Goal: Information Seeking & Learning: Learn about a topic

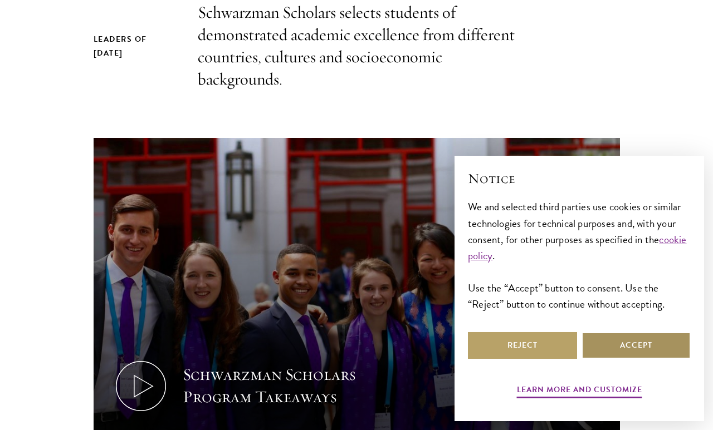
click at [640, 359] on button "Accept" at bounding box center [635, 345] width 109 height 27
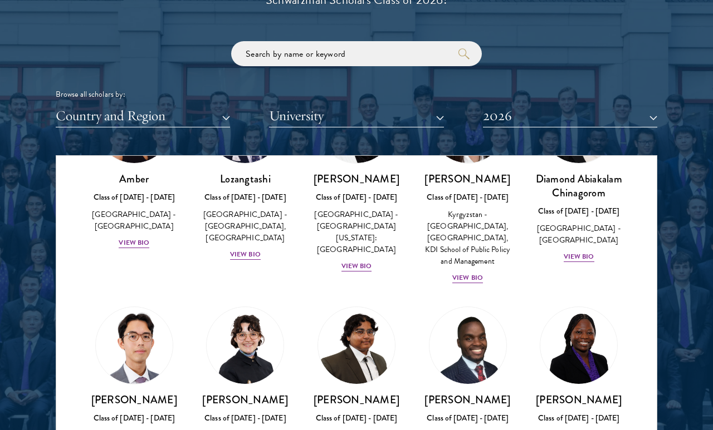
scroll to position [118, 0]
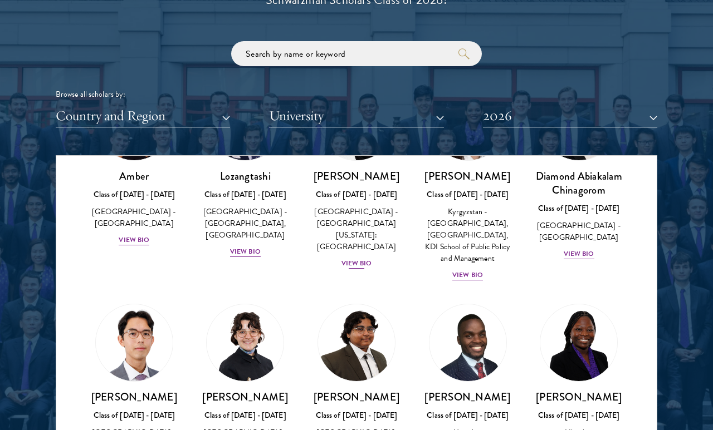
click at [357, 258] on div "View Bio" at bounding box center [356, 263] width 31 height 11
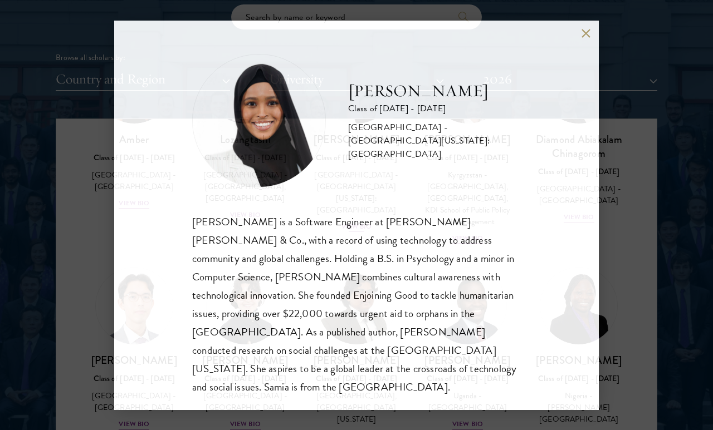
scroll to position [1319, 0]
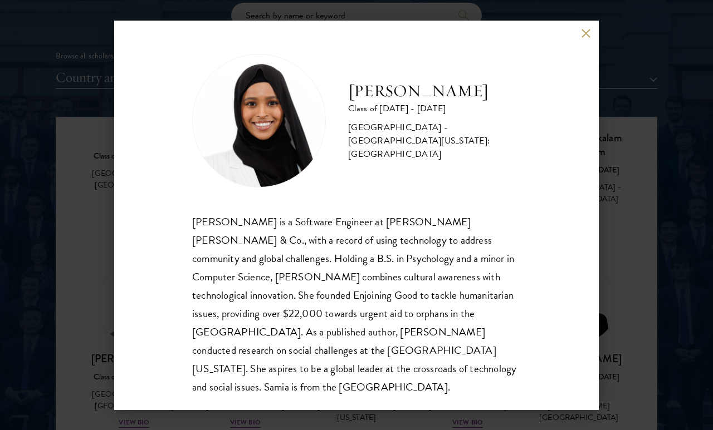
click at [589, 38] on button at bounding box center [585, 33] width 9 height 9
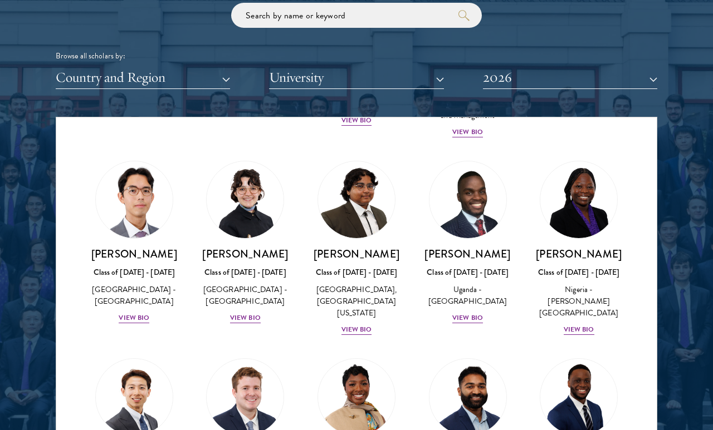
scroll to position [262, 0]
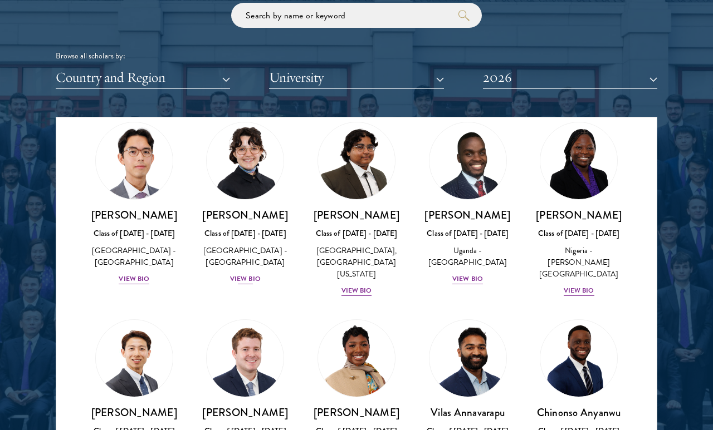
click at [251, 278] on div "View Bio" at bounding box center [245, 279] width 31 height 11
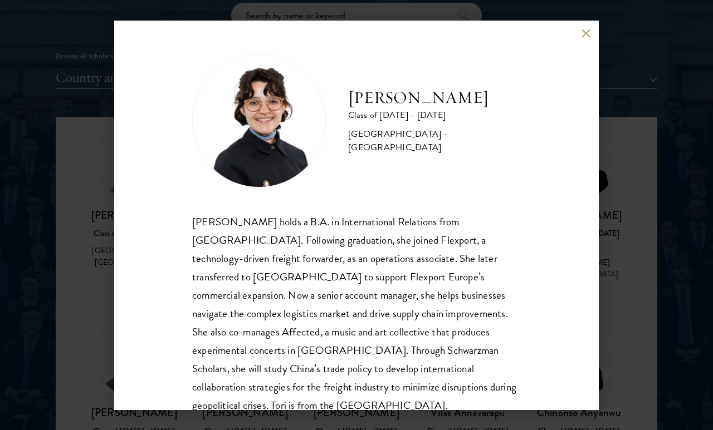
click at [586, 34] on button at bounding box center [585, 33] width 9 height 9
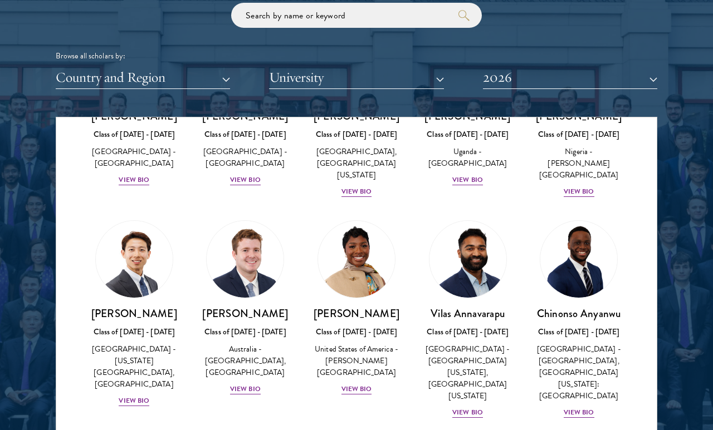
scroll to position [479, 0]
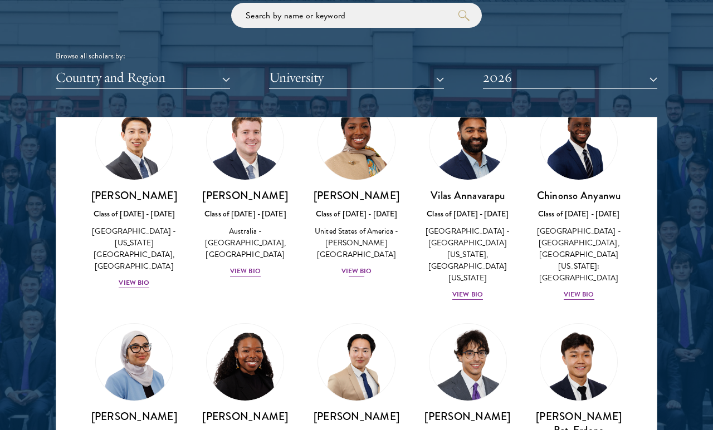
click at [364, 272] on div "View Bio" at bounding box center [356, 271] width 31 height 11
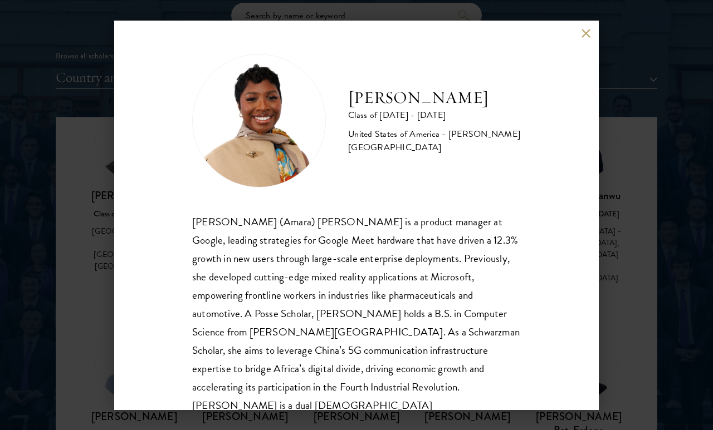
click at [595, 52] on div "[PERSON_NAME] Class of [DATE] - [DATE] [GEOGRAPHIC_DATA] - [PERSON_NAME][GEOGRA…" at bounding box center [356, 216] width 484 height 390
click at [589, 36] on button at bounding box center [585, 33] width 9 height 9
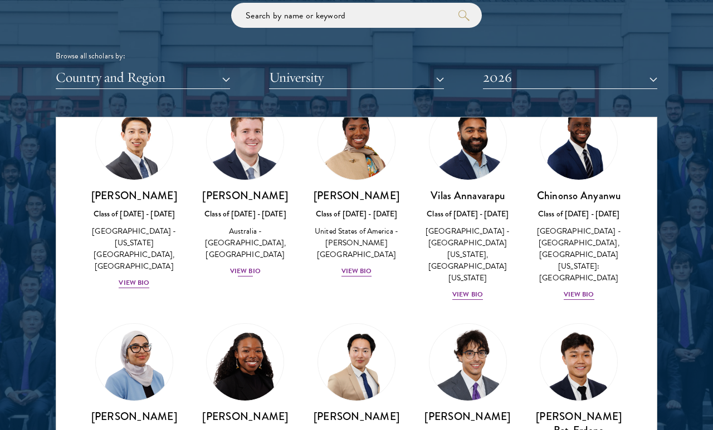
click at [253, 277] on div "View Bio" at bounding box center [245, 271] width 31 height 11
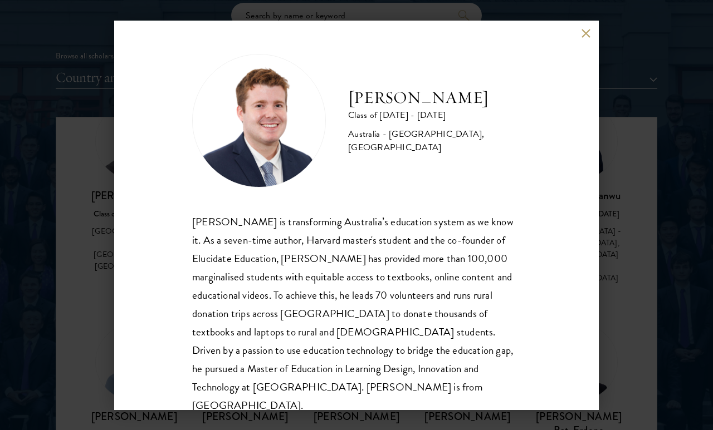
click at [581, 38] on button at bounding box center [585, 33] width 9 height 9
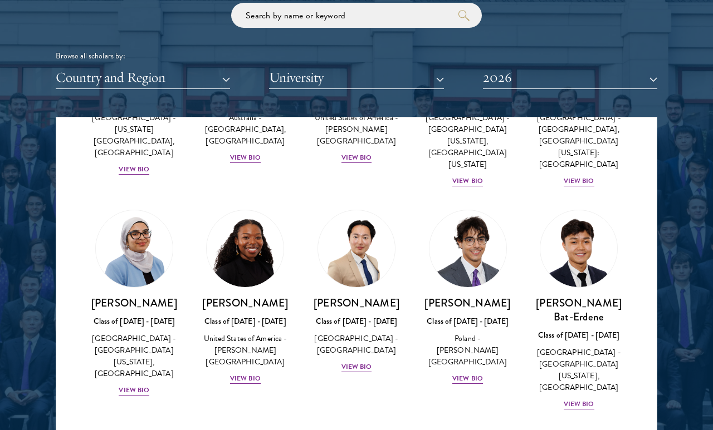
scroll to position [675, 0]
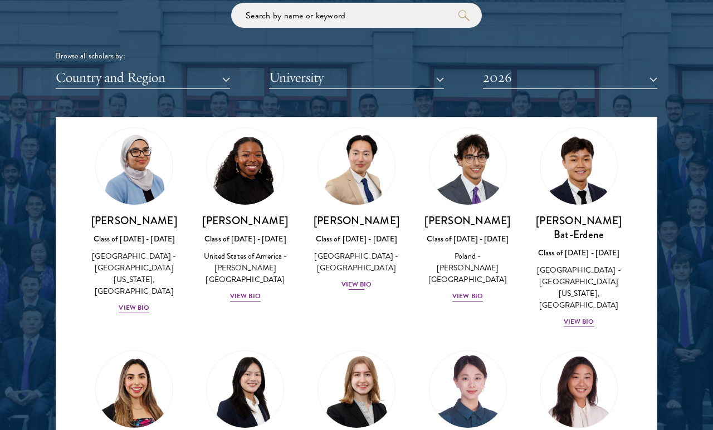
click at [359, 282] on div "View Bio" at bounding box center [356, 285] width 31 height 11
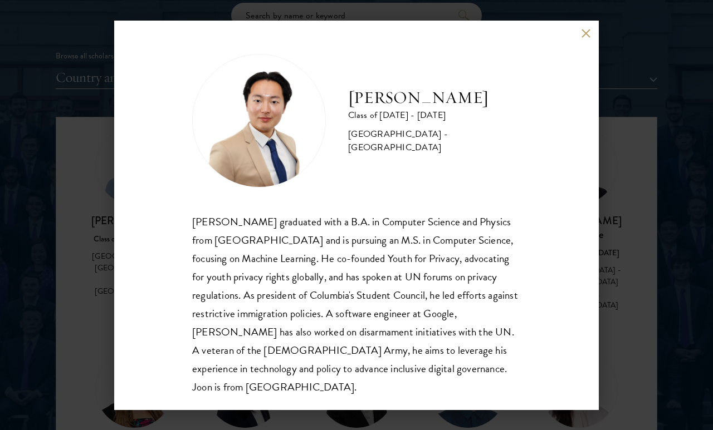
click at [596, 33] on div "[PERSON_NAME] Class of [DATE] - [DATE] [GEOGRAPHIC_DATA] - [GEOGRAPHIC_DATA] [P…" at bounding box center [356, 216] width 484 height 390
click at [586, 35] on button at bounding box center [585, 33] width 9 height 9
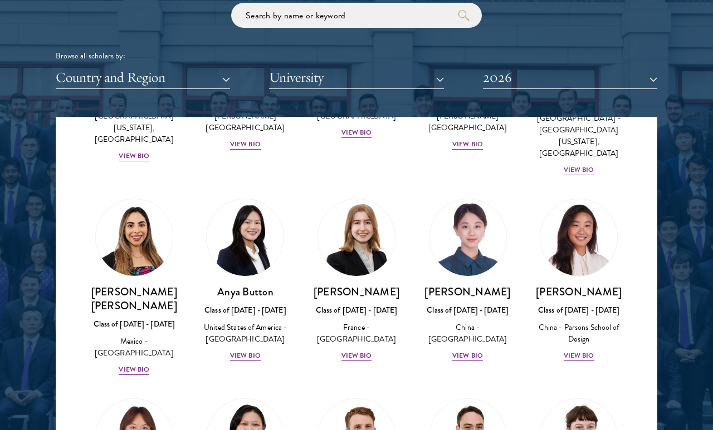
scroll to position [852, 0]
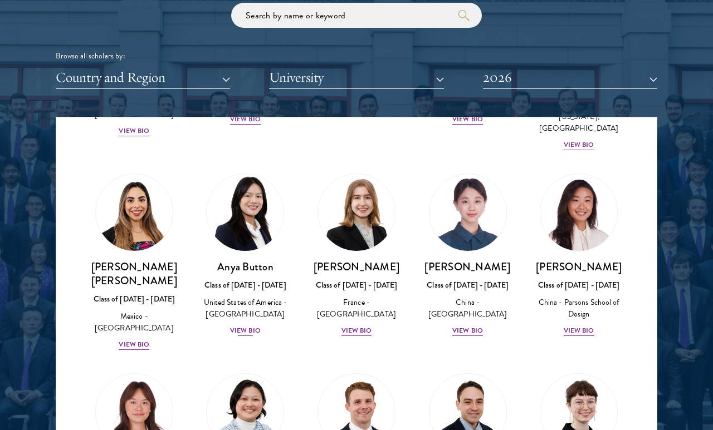
click at [257, 326] on div "View Bio" at bounding box center [245, 331] width 31 height 11
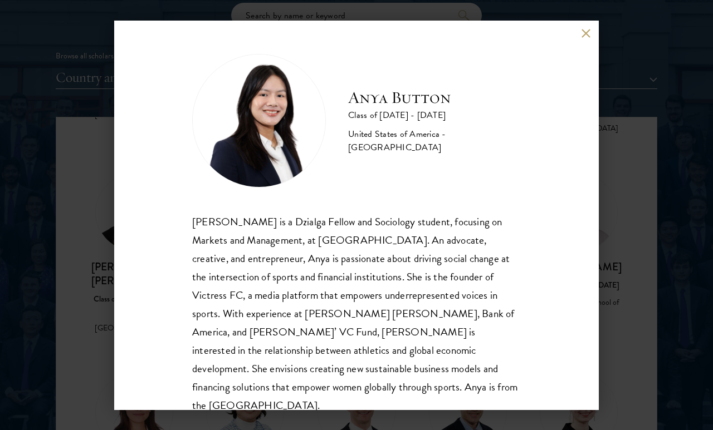
click at [589, 30] on button at bounding box center [585, 33] width 9 height 9
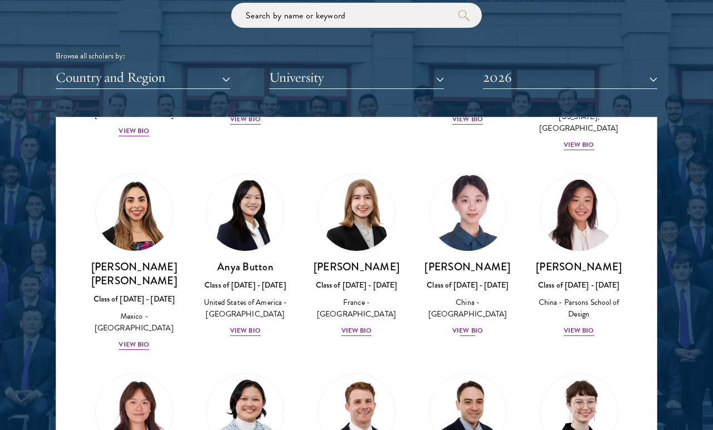
click at [473, 322] on div "[PERSON_NAME] Class of [DATE] - [DATE] [GEOGRAPHIC_DATA] - [GEOGRAPHIC_DATA] Vi…" at bounding box center [467, 298] width 89 height 77
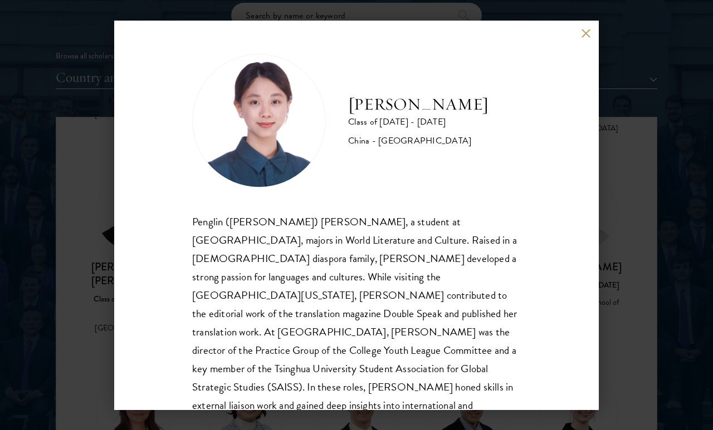
click at [583, 36] on button at bounding box center [585, 33] width 9 height 9
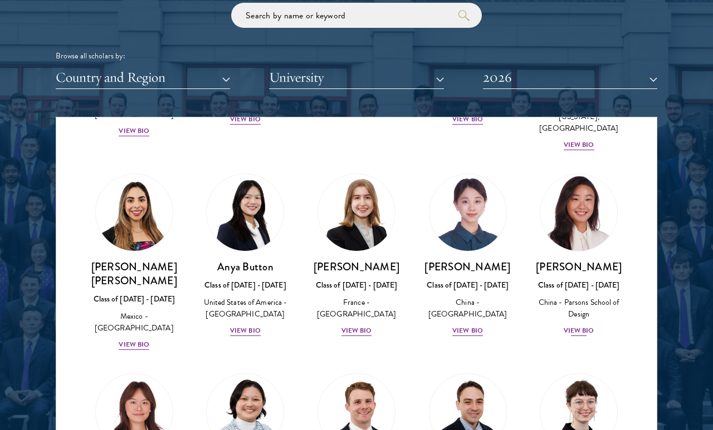
click at [589, 326] on div "View Bio" at bounding box center [579, 331] width 31 height 11
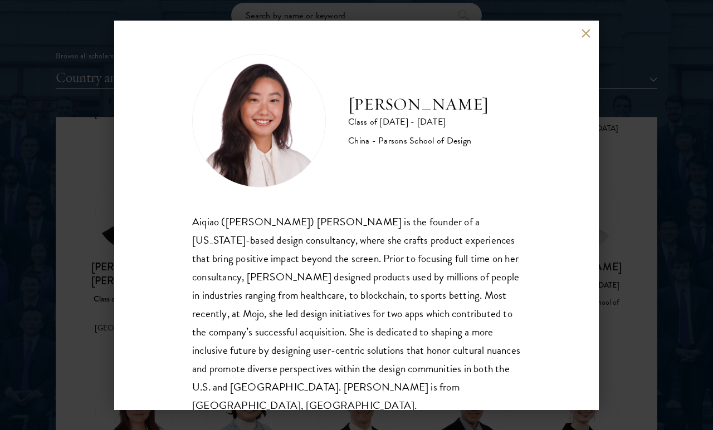
click at [590, 35] on button at bounding box center [585, 33] width 9 height 9
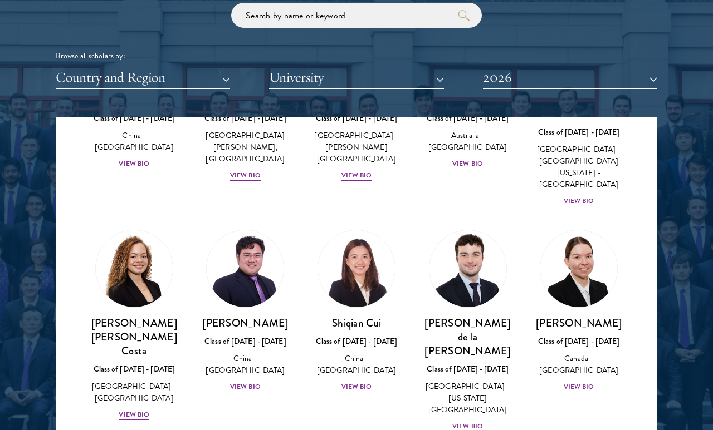
scroll to position [1257, 0]
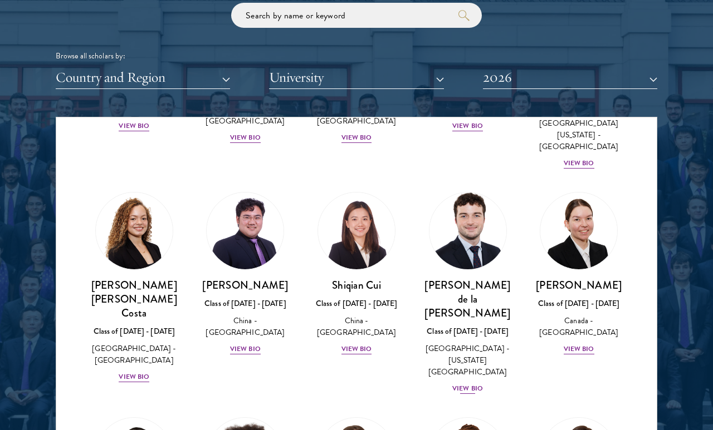
click at [481, 384] on div "View Bio" at bounding box center [467, 389] width 31 height 11
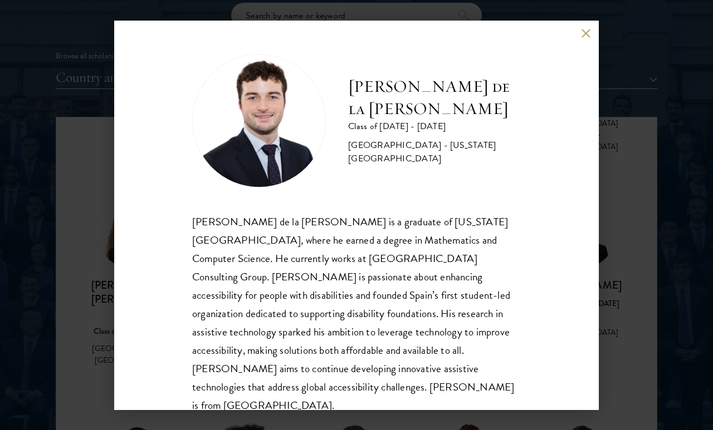
click at [584, 37] on button at bounding box center [585, 33] width 9 height 9
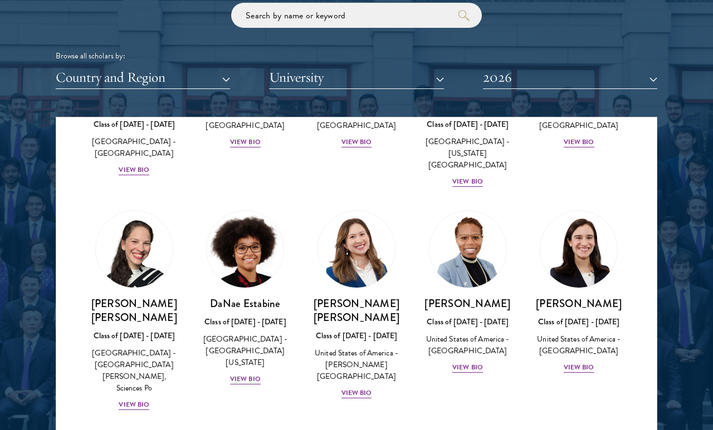
scroll to position [1471, 0]
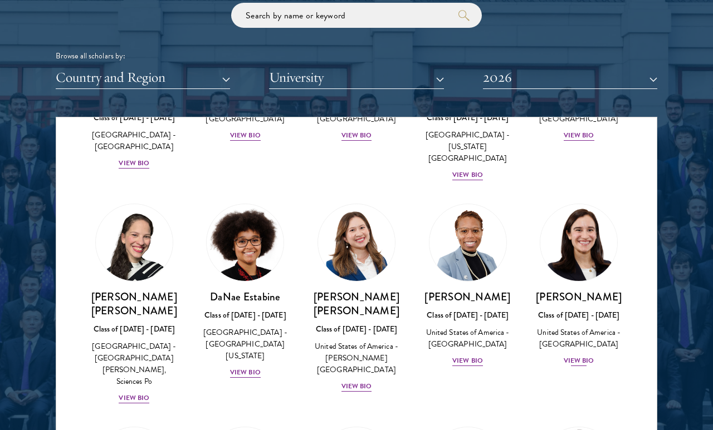
click at [576, 356] on div "View Bio" at bounding box center [579, 361] width 31 height 11
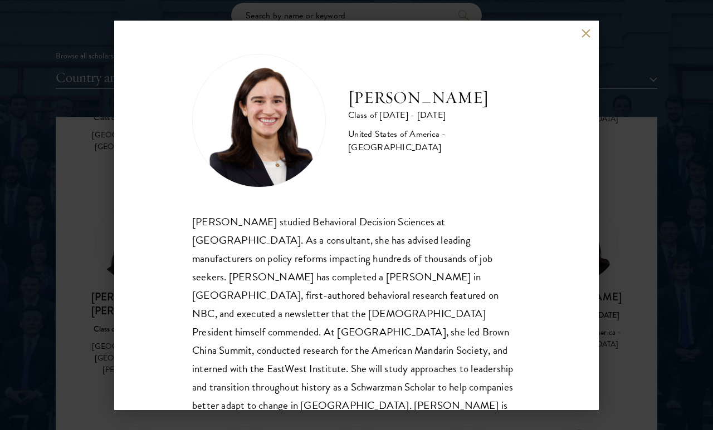
click at [585, 37] on button at bounding box center [585, 33] width 9 height 9
